Goal: Task Accomplishment & Management: Use online tool/utility

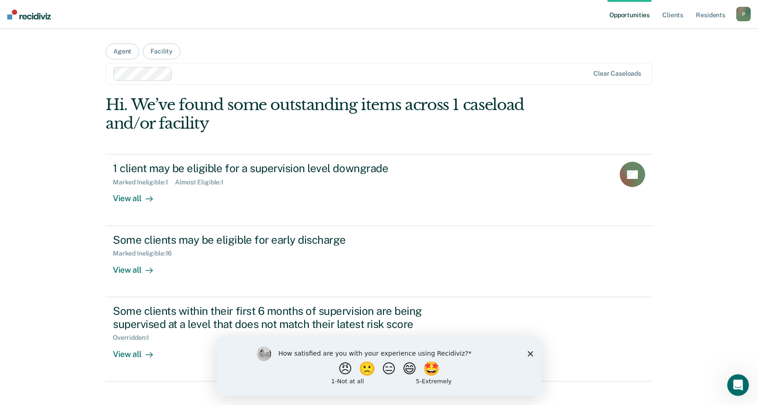
click at [529, 357] on div "How satisfied are you with your experience using Recidiviz? 😠 🙁 😑 😄 🤩 1 - Not a…" at bounding box center [379, 366] width 324 height 58
click at [526, 354] on div "How satisfied are you with your experience using Recidiviz? 😠 🙁 😑 😄 🤩 1 - Not a…" at bounding box center [379, 366] width 324 height 58
click at [528, 354] on icon "Close survey" at bounding box center [529, 353] width 5 height 5
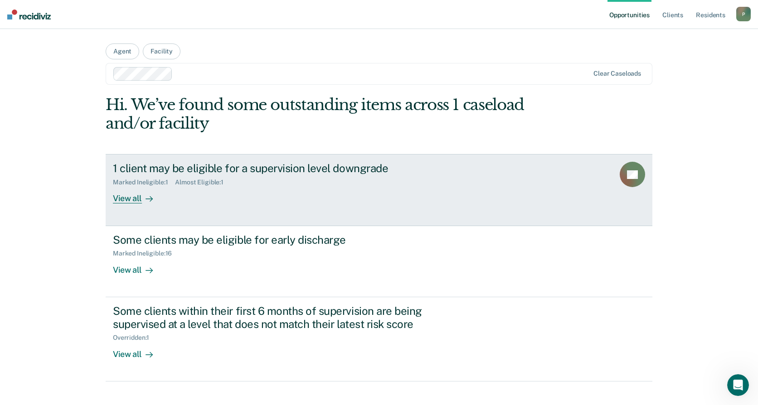
click at [134, 197] on div "View all" at bounding box center [138, 195] width 51 height 18
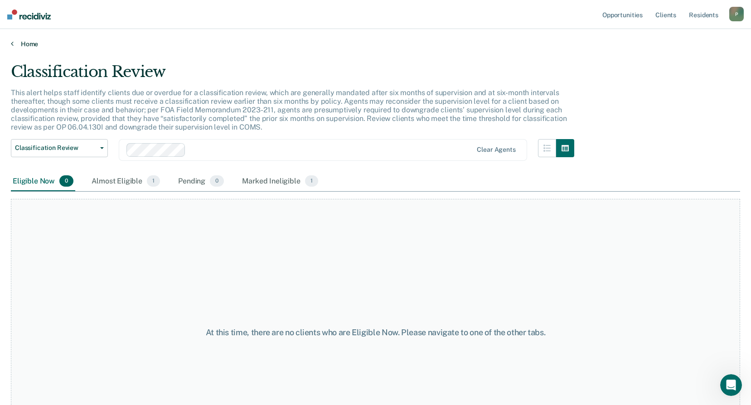
click at [18, 43] on link "Home" at bounding box center [375, 44] width 729 height 8
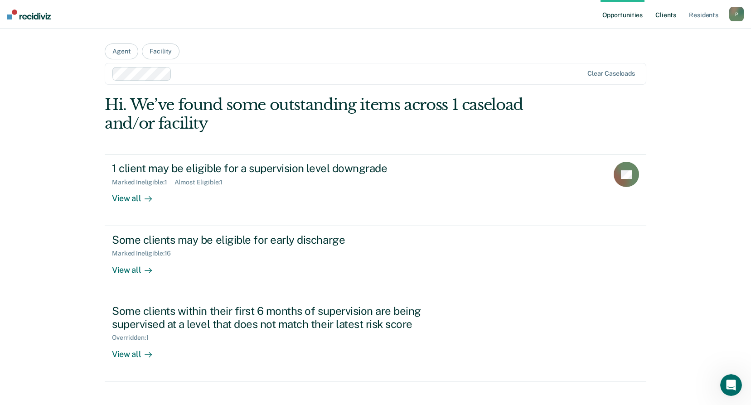
click at [674, 12] on link "Client s" at bounding box center [665, 14] width 24 height 29
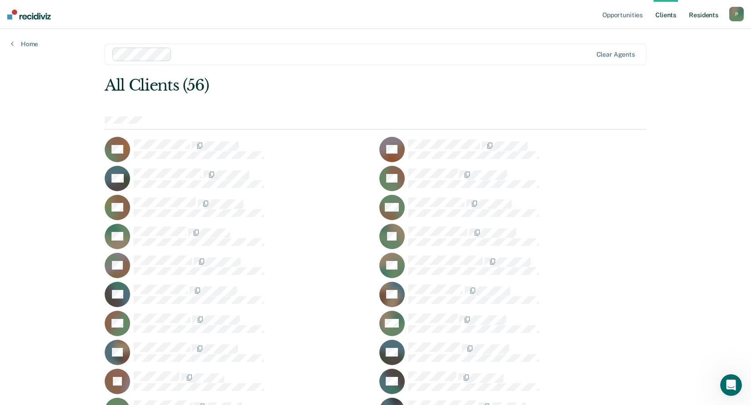
click at [692, 16] on link "Resident s" at bounding box center [703, 14] width 33 height 29
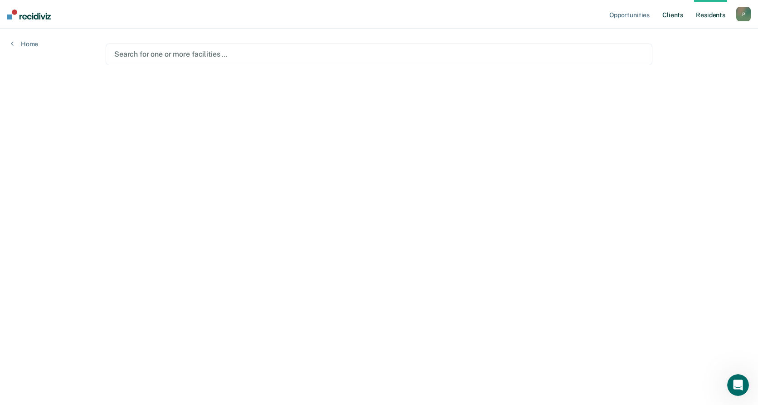
click at [672, 11] on link "Client s" at bounding box center [672, 14] width 24 height 29
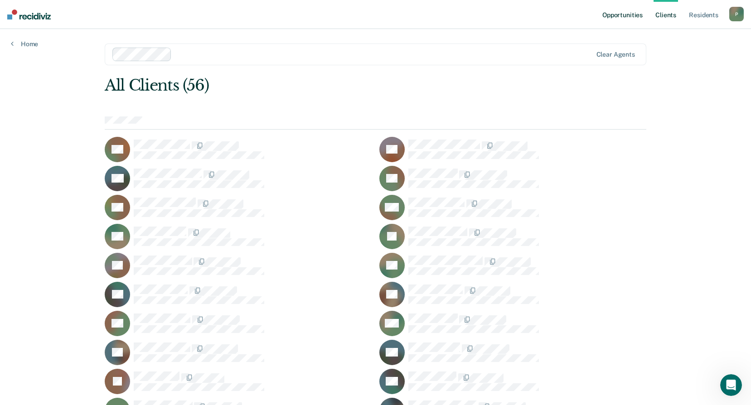
click at [626, 12] on link "Opportunities" at bounding box center [622, 14] width 44 height 29
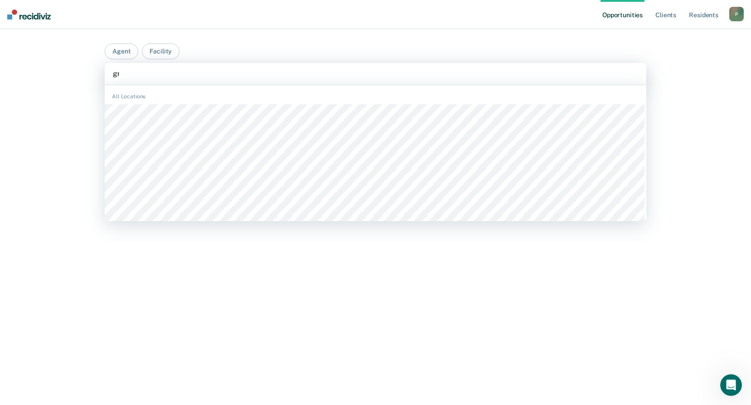
type input "gray"
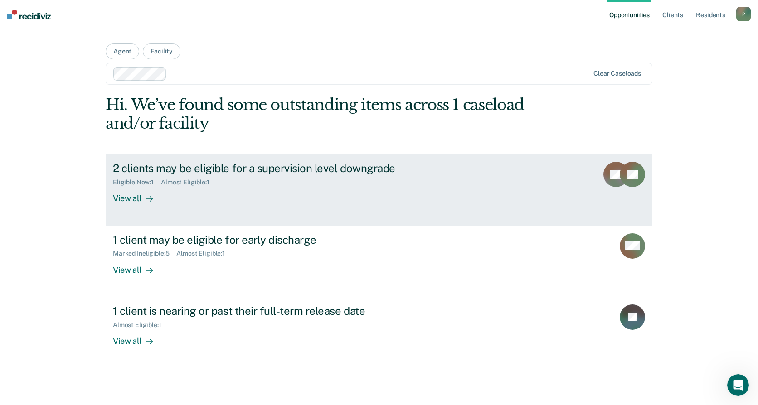
click at [312, 169] on div "2 clients may be eligible for a supervision level downgrade" at bounding box center [272, 168] width 318 height 13
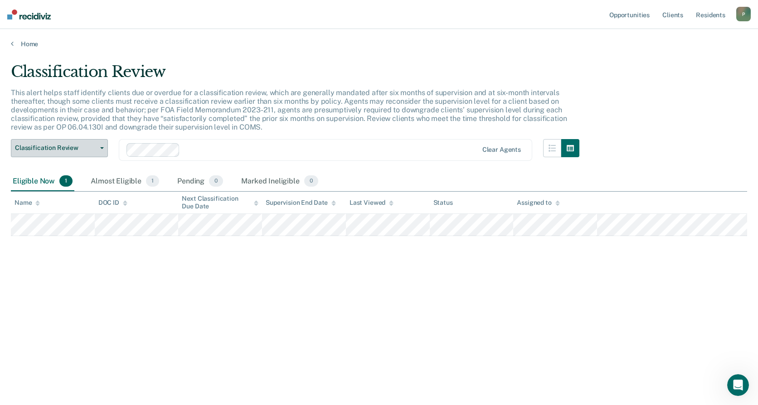
click at [97, 152] on button "Classification Review" at bounding box center [59, 148] width 97 height 18
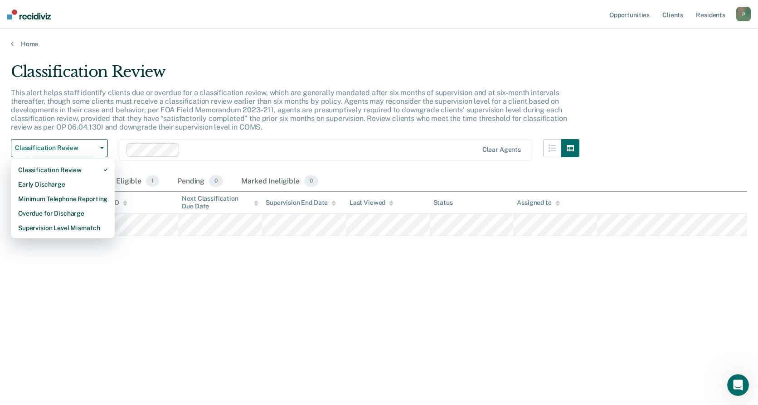
click at [497, 63] on div "Classification Review" at bounding box center [295, 76] width 568 height 26
